Goal: Task Accomplishment & Management: Manage account settings

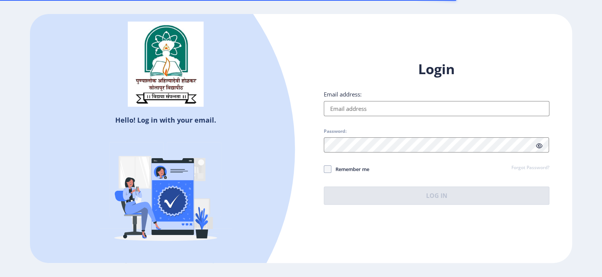
click at [332, 110] on input "Email address:" at bounding box center [437, 108] width 226 height 15
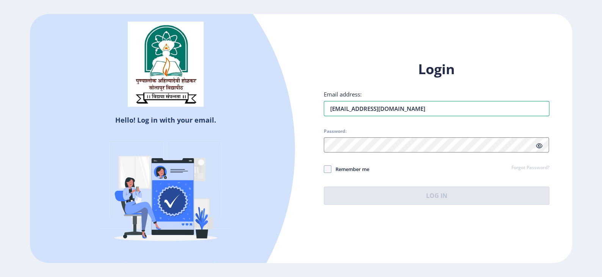
type input "[EMAIL_ADDRESS][DOMAIN_NAME]"
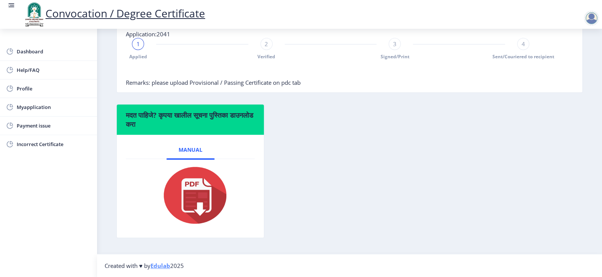
scroll to position [194, 0]
click at [262, 85] on span "Remarks: please upload Provisional / Passing Certificate on pdc tab" at bounding box center [213, 83] width 175 height 8
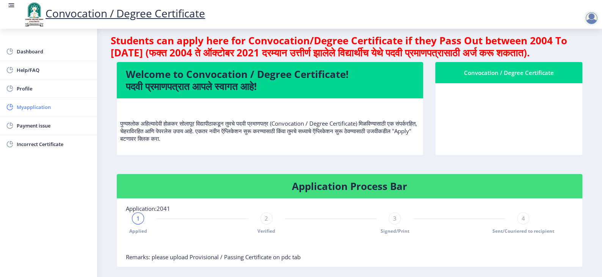
scroll to position [13, 0]
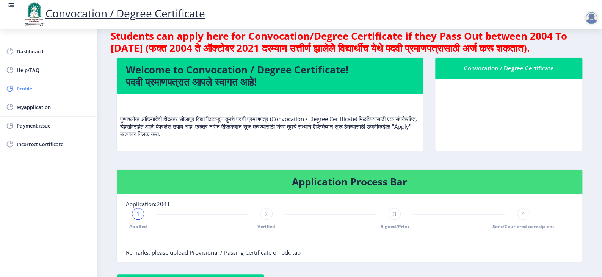
click at [28, 91] on span "Profile" at bounding box center [54, 88] width 74 height 9
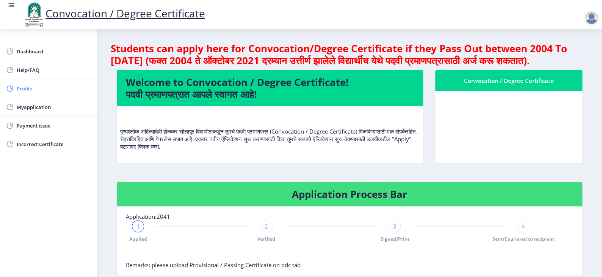
select select
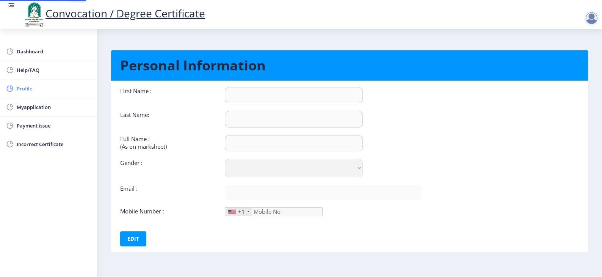
type input "[PERSON_NAME]"
type input "Sonar"
type input "[PERSON_NAME]"
select select "[DEMOGRAPHIC_DATA]"
type input "[EMAIL_ADDRESS][DOMAIN_NAME]"
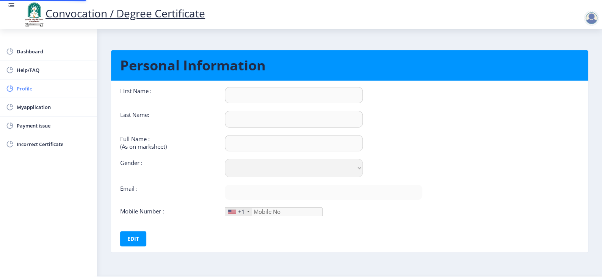
type input "9822181804"
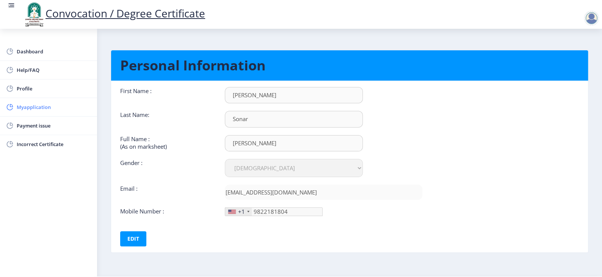
click at [30, 105] on span "Myapplication" at bounding box center [54, 107] width 74 height 9
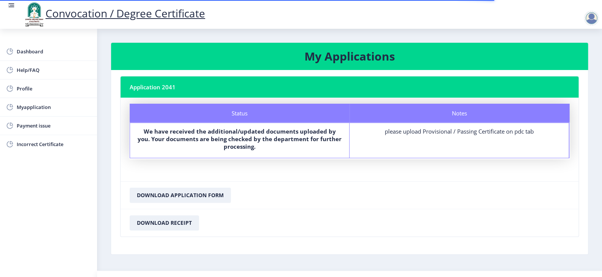
click at [473, 125] on div "Notes please upload Provisional / Passing Certificate on pdc tab" at bounding box center [458, 140] width 219 height 35
click at [592, 18] on div at bounding box center [591, 18] width 15 height 15
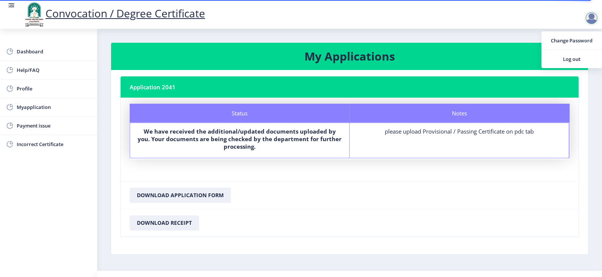
drag, startPoint x: 418, startPoint y: 207, endPoint x: 403, endPoint y: 207, distance: 15.2
click at [417, 207] on nb-card-footer "Download Application Form" at bounding box center [350, 196] width 458 height 28
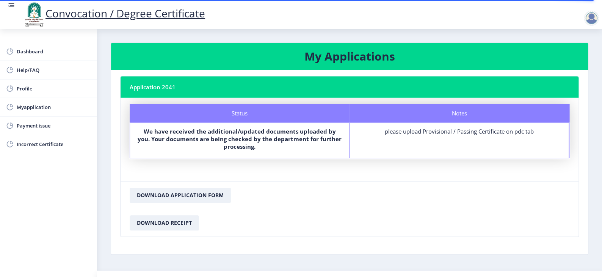
click at [221, 125] on div "Status We have received the additional/updated documents uploaded by you. Your …" at bounding box center [239, 140] width 219 height 35
click at [215, 145] on label "We have received the additional/updated documents uploaded by you. Your documen…" at bounding box center [239, 139] width 205 height 23
click at [201, 191] on button "Download Application Form" at bounding box center [180, 195] width 101 height 15
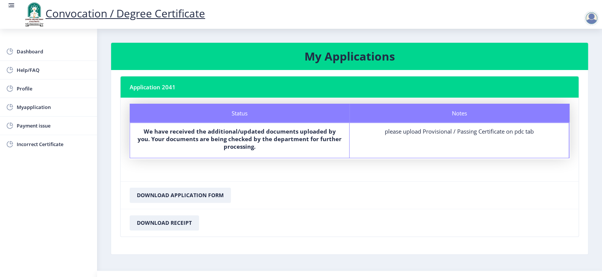
click at [298, 240] on nb-card-body "Application 2041 Status Notes Status We have received the additional/updated do…" at bounding box center [349, 162] width 477 height 185
click at [44, 105] on span "Myapplication" at bounding box center [54, 107] width 74 height 9
click at [34, 67] on span "Help/FAQ" at bounding box center [54, 70] width 74 height 9
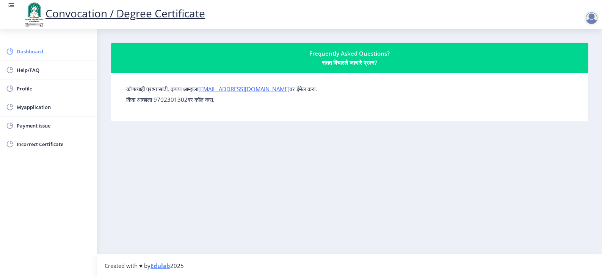
click at [38, 52] on span "Dashboard" at bounding box center [54, 51] width 74 height 9
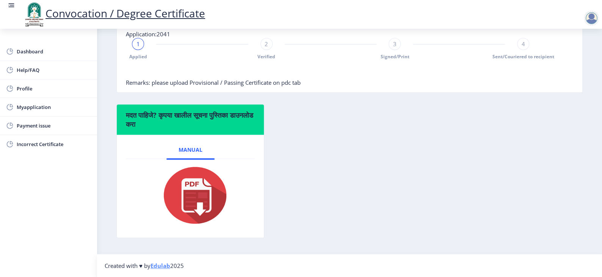
scroll to position [194, 0]
click at [197, 179] on img at bounding box center [190, 195] width 76 height 61
click at [384, 160] on div "मदत पाहिजे? कृपया खालील सूचना पुस्तिका डाउनलोड करा Manual" at bounding box center [350, 177] width 478 height 146
